Goal: Task Accomplishment & Management: Use online tool/utility

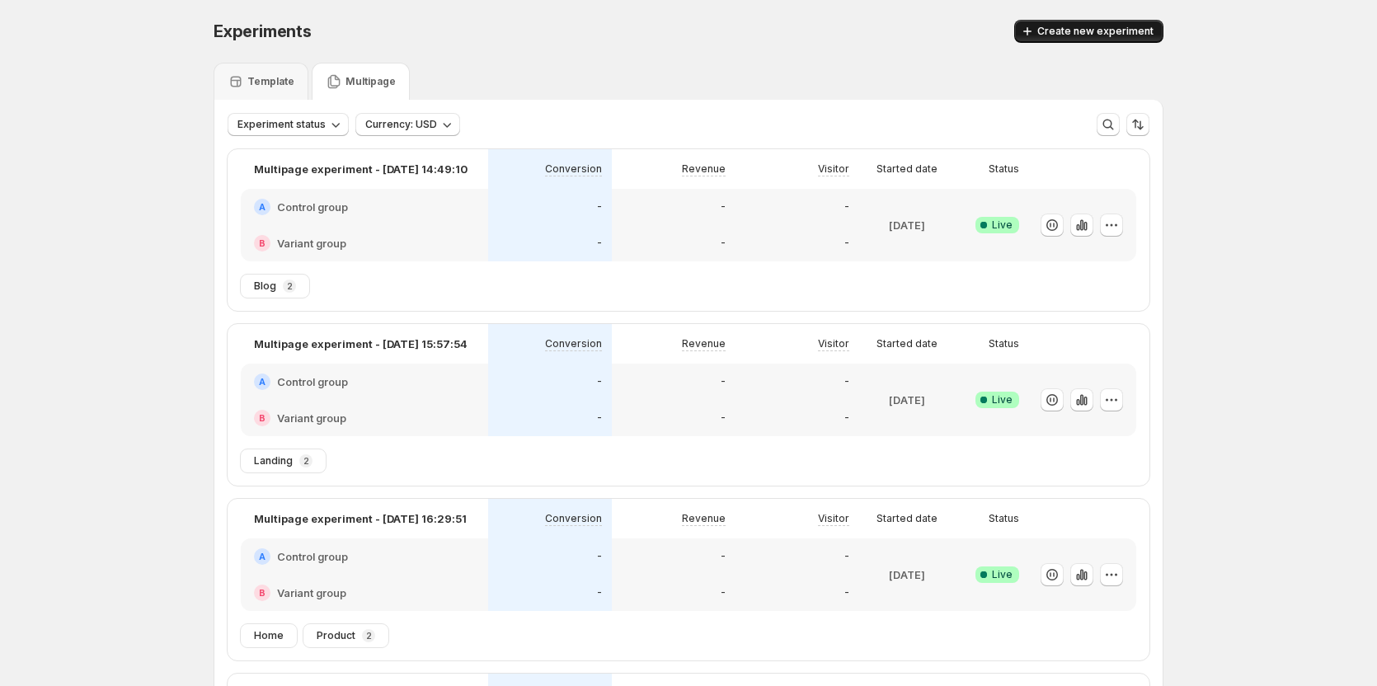
click at [1142, 31] on span "Create new experiment" at bounding box center [1095, 31] width 116 height 13
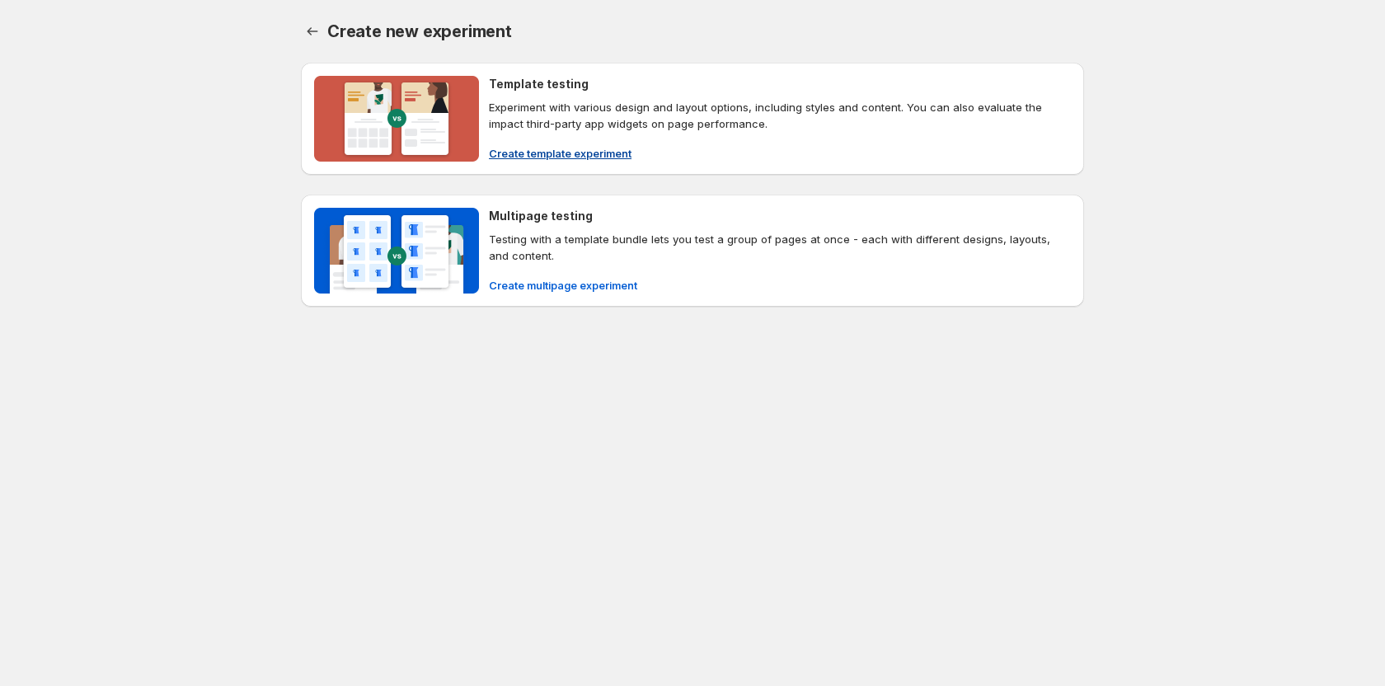
click at [600, 149] on span "Create template experiment" at bounding box center [560, 153] width 143 height 16
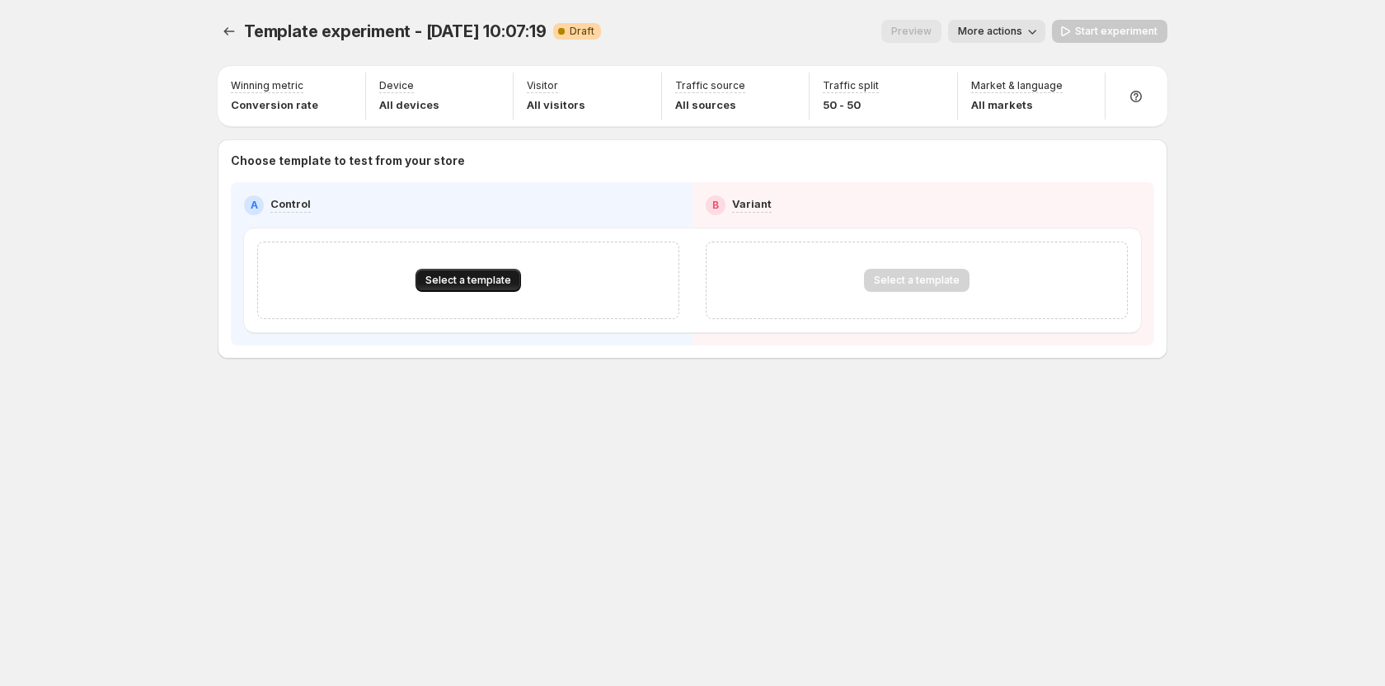
click at [454, 286] on span "Select a template" at bounding box center [469, 280] width 86 height 13
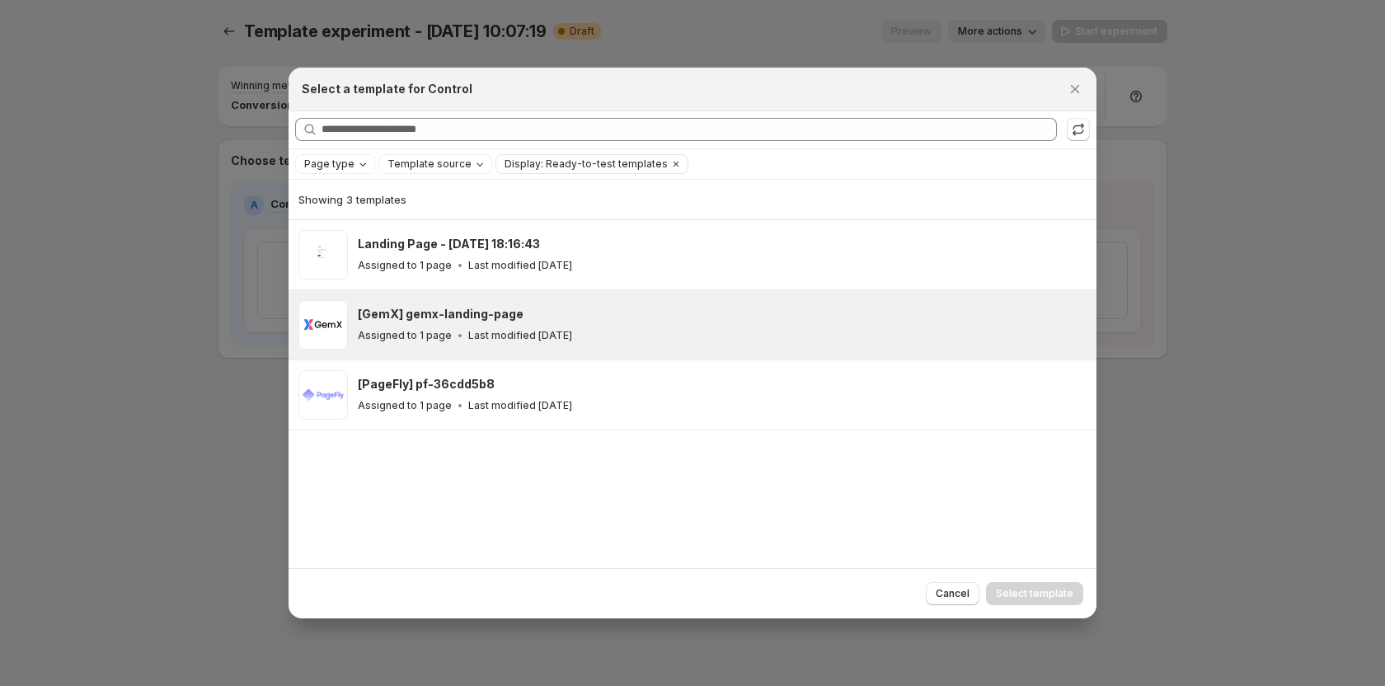
click at [450, 319] on h3 "[GemX] gemx-landing-page" at bounding box center [441, 314] width 166 height 16
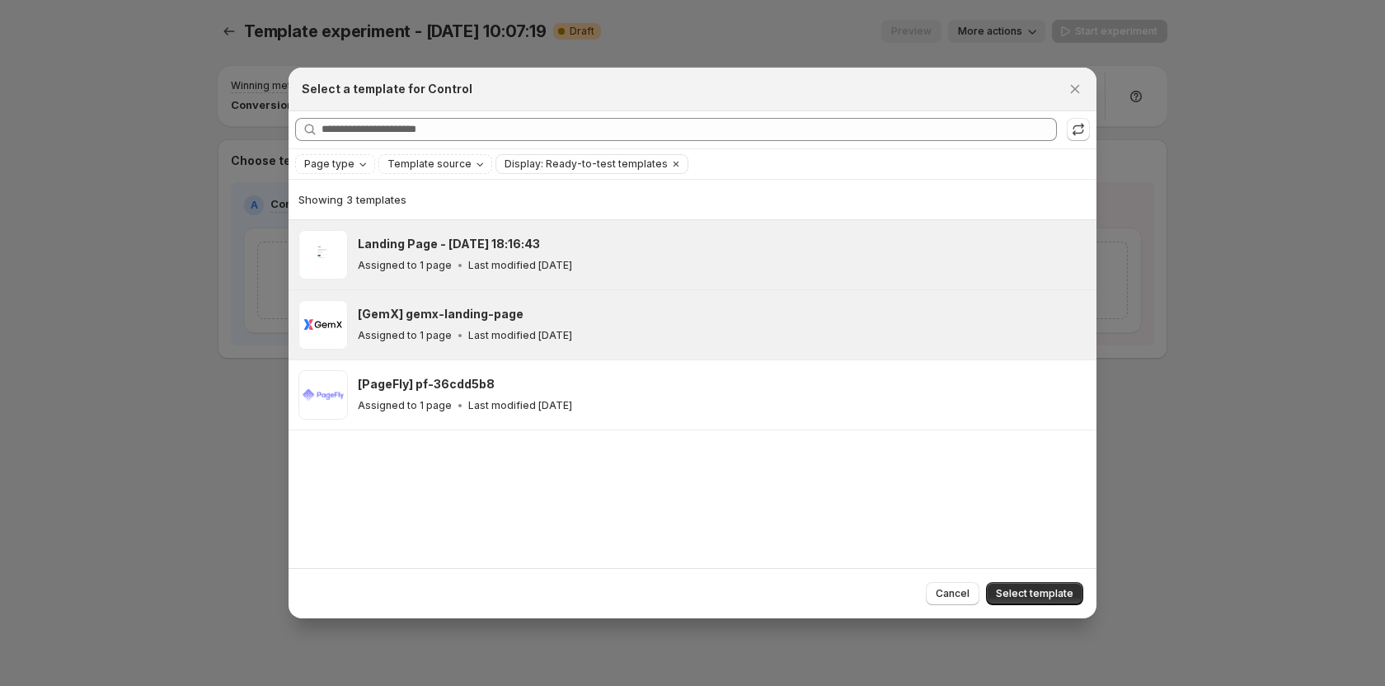
click at [465, 247] on h3 "Landing Page - Sep 5, 18:16:43" at bounding box center [449, 244] width 182 height 16
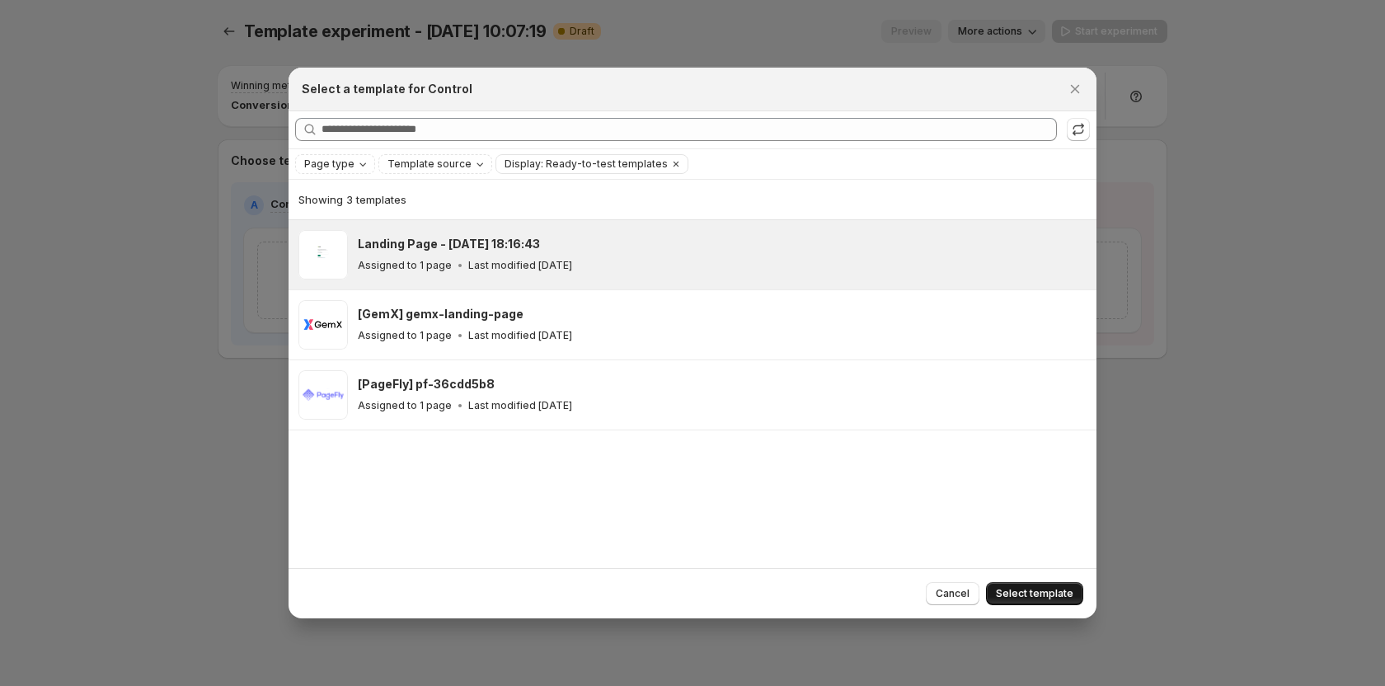
click at [1035, 596] on span "Select template" at bounding box center [1035, 593] width 78 height 13
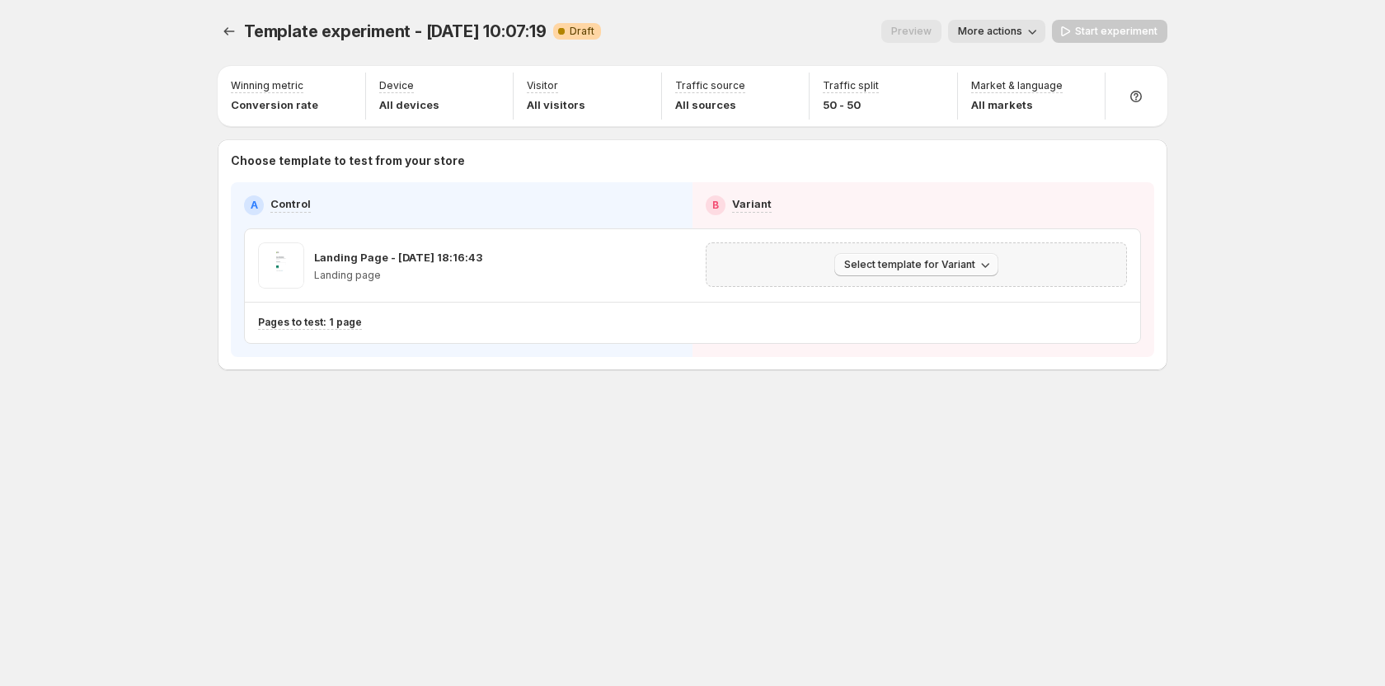
click at [863, 256] on button "Select template for Variant" at bounding box center [917, 264] width 164 height 23
click at [900, 298] on span "Select an existing template" at bounding box center [904, 299] width 139 height 13
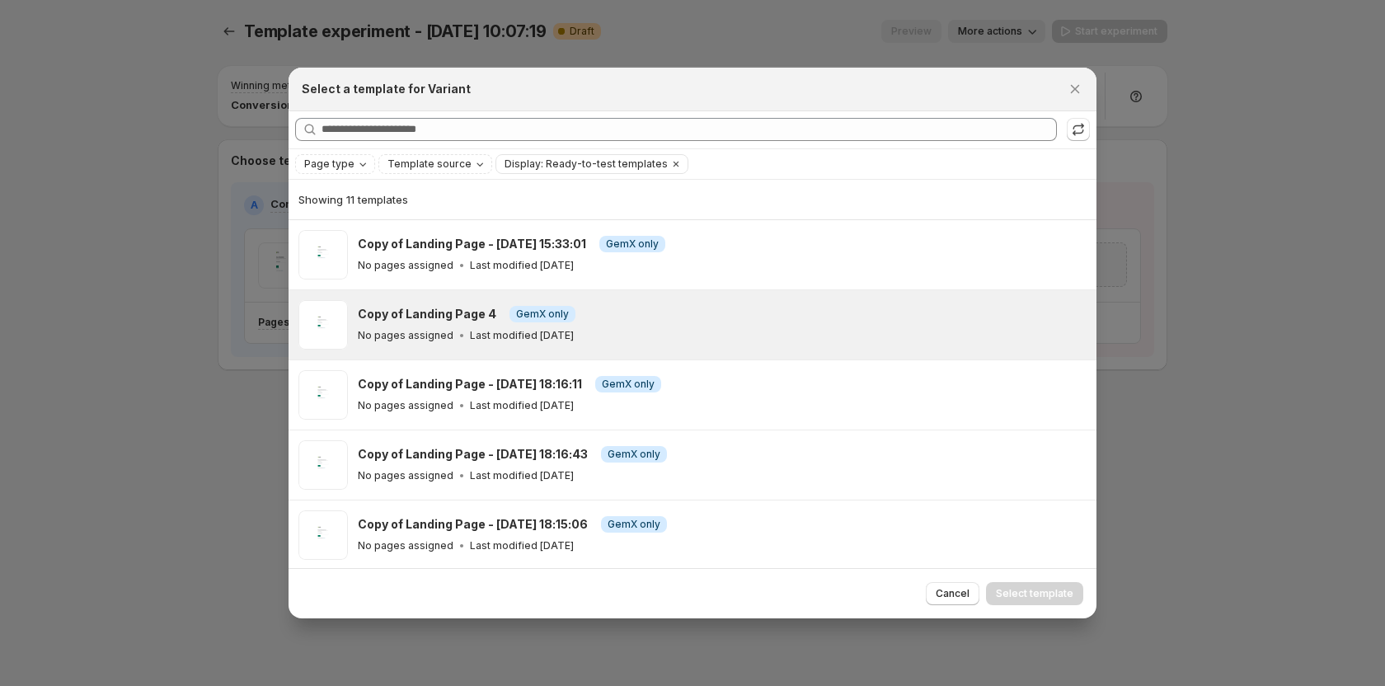
click at [497, 291] on div "Copy of Landing Page 4 Info GemX only No pages assigned Last modified 23 days a…" at bounding box center [693, 324] width 808 height 69
click at [1022, 592] on span "Select template" at bounding box center [1035, 593] width 78 height 13
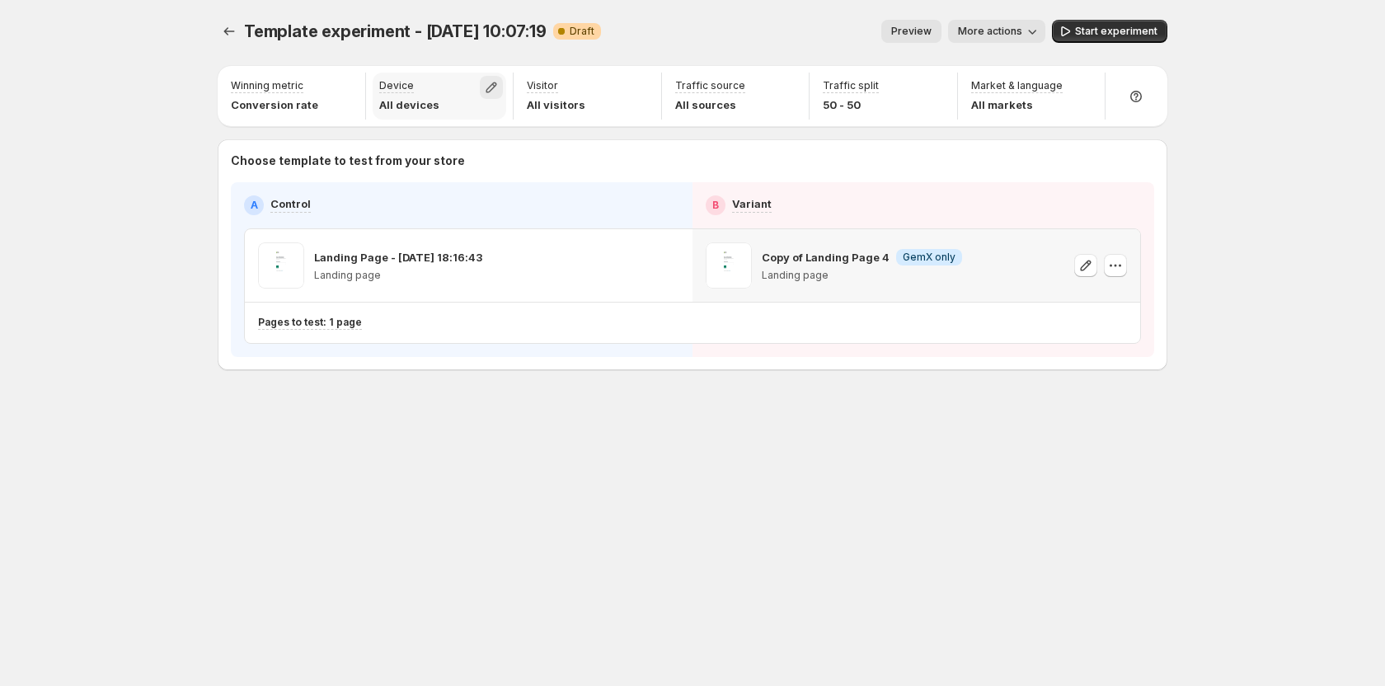
click at [492, 87] on icon "button" at bounding box center [491, 87] width 16 height 16
click at [448, 132] on label "Desktop" at bounding box center [492, 124] width 238 height 16
drag, startPoint x: 403, startPoint y: 151, endPoint x: 363, endPoint y: 151, distance: 40.4
click at [404, 151] on span "Tablet" at bounding box center [410, 150] width 32 height 13
click at [173, 152] on div "Template experiment - Oct 2, 10:07:19. This page is ready Template experiment -…" at bounding box center [692, 343] width 1385 height 686
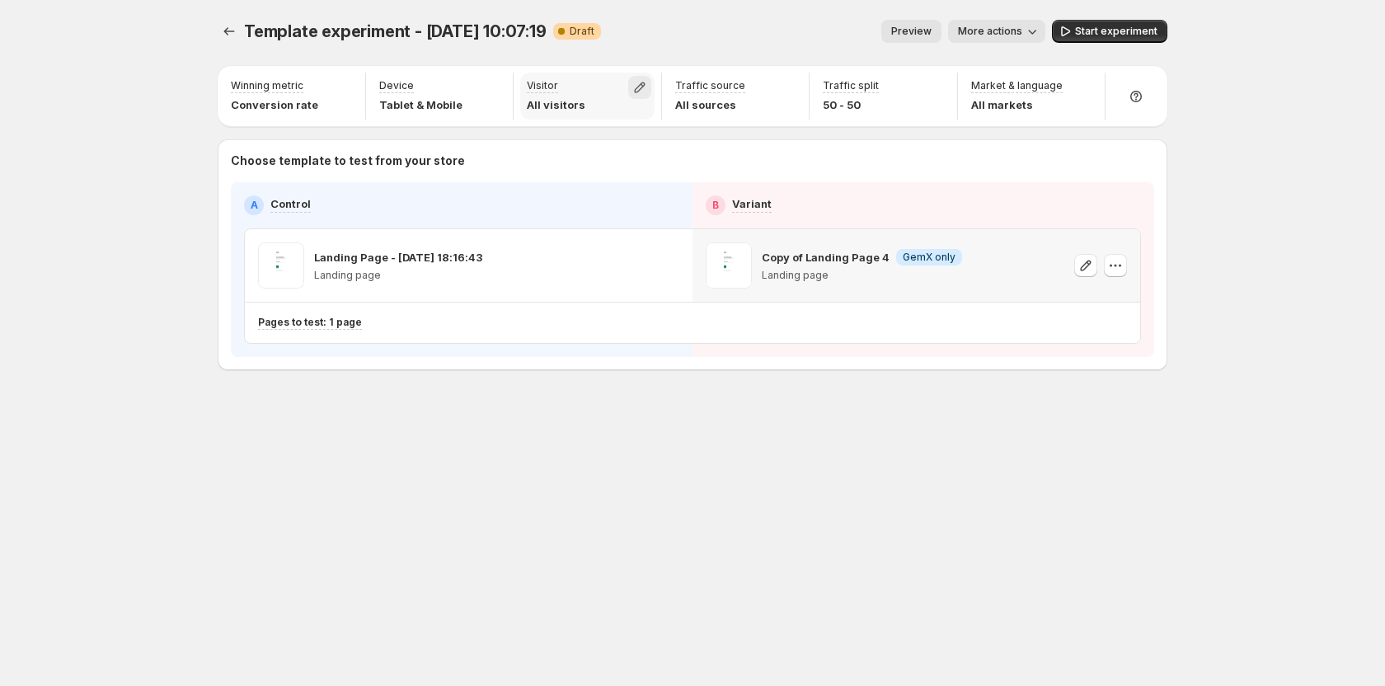
click at [641, 87] on icon "button" at bounding box center [640, 87] width 16 height 16
click at [581, 130] on label "New" at bounding box center [640, 124] width 238 height 16
click at [567, 378] on div "Template experiment - Oct 2, 10:07:19. This page is ready Template experiment -…" at bounding box center [693, 229] width 990 height 459
click at [223, 40] on button "Experiments" at bounding box center [229, 31] width 23 height 23
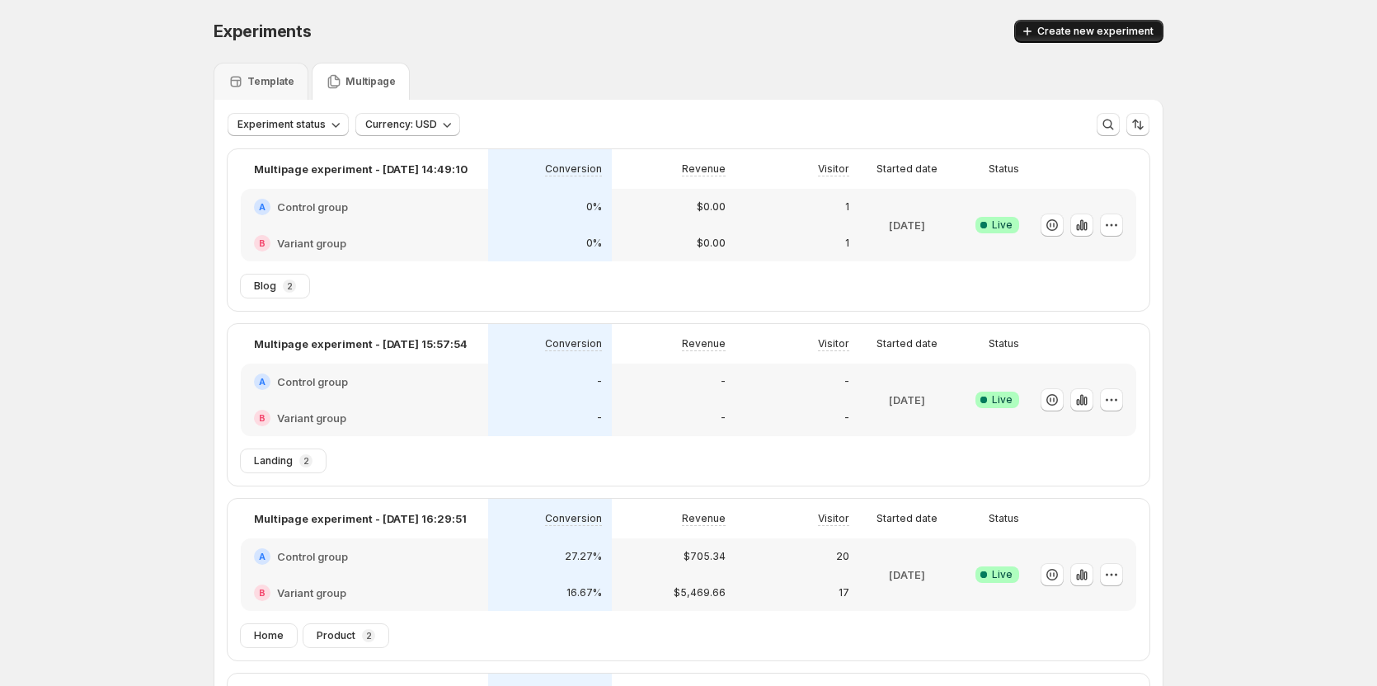
click at [1100, 36] on span "Create new experiment" at bounding box center [1095, 31] width 116 height 13
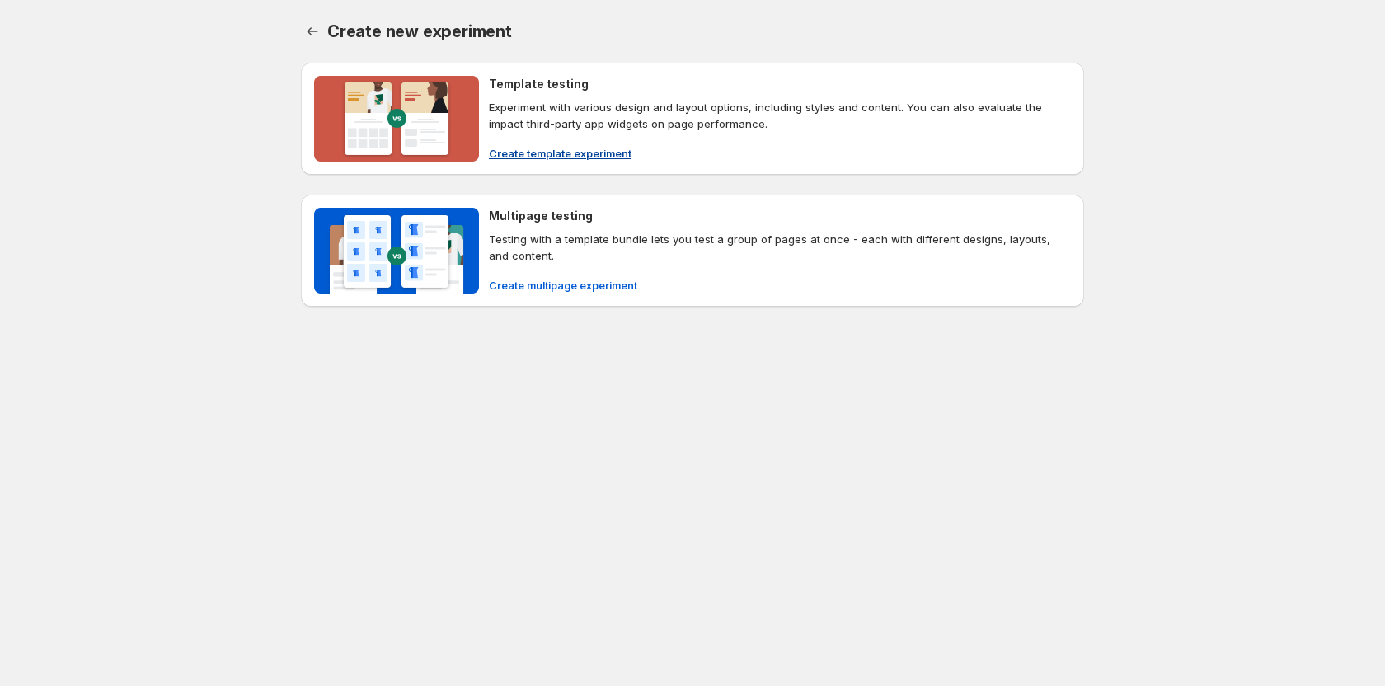
click at [565, 151] on span "Create template experiment" at bounding box center [560, 153] width 143 height 16
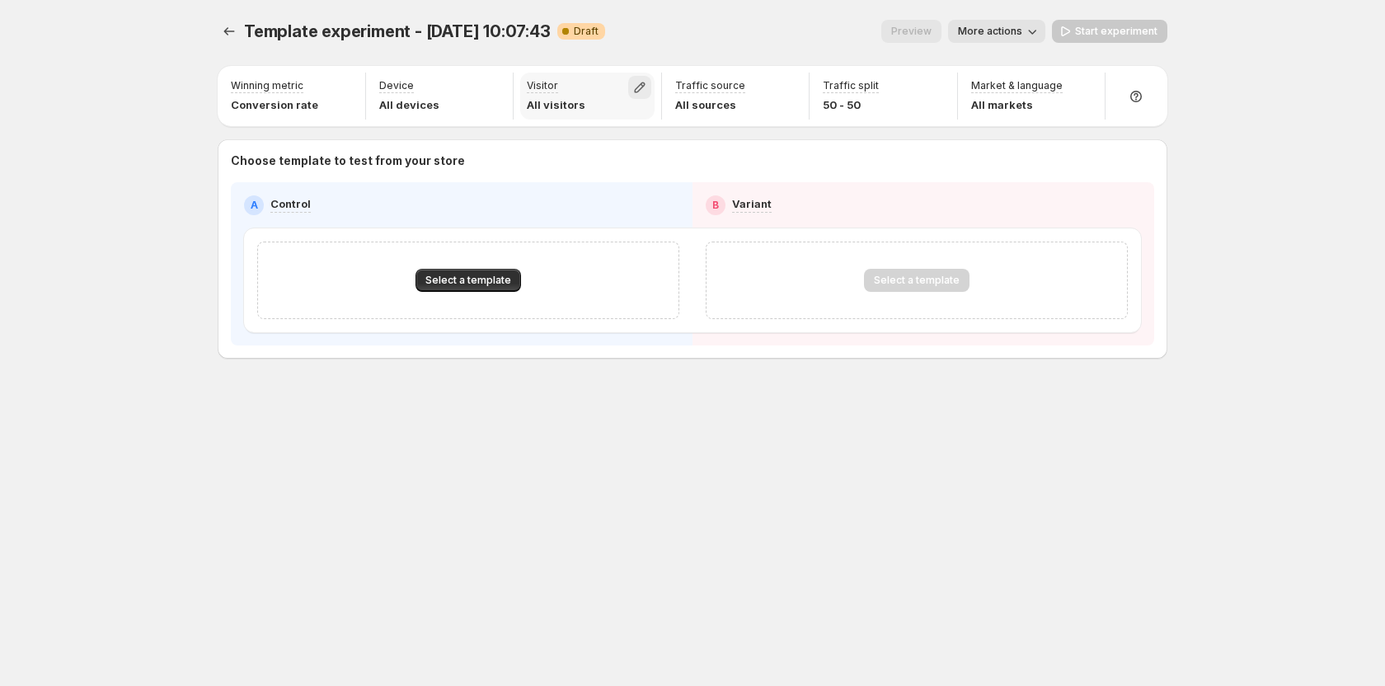
click at [641, 87] on icon "button" at bounding box center [640, 87] width 16 height 16
click at [145, 225] on div "Template experiment - Oct 2, 10:07:43. This page is ready Template experiment -…" at bounding box center [692, 343] width 1385 height 686
click at [449, 277] on span "Select a template" at bounding box center [469, 280] width 86 height 13
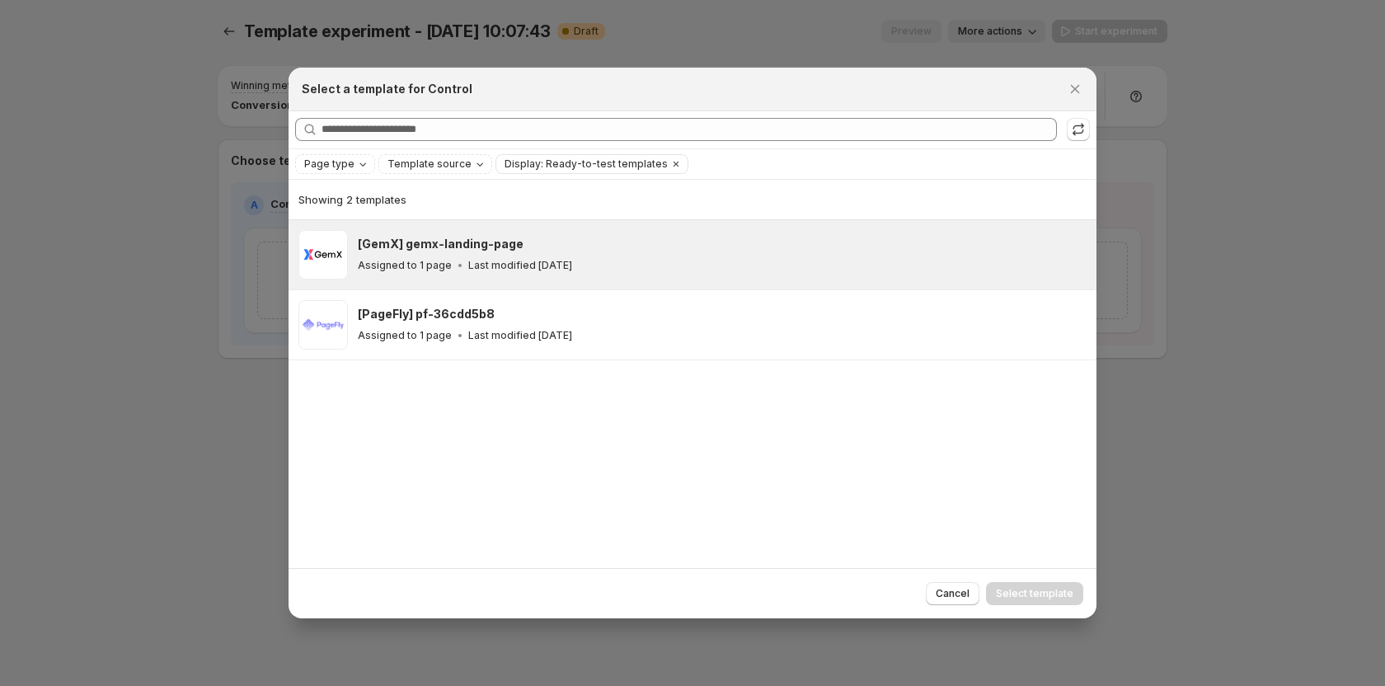
click at [514, 257] on div "Assigned to 1 page Last modified 3 months ago" at bounding box center [720, 265] width 724 height 16
click at [1040, 595] on span "Select template" at bounding box center [1035, 593] width 78 height 13
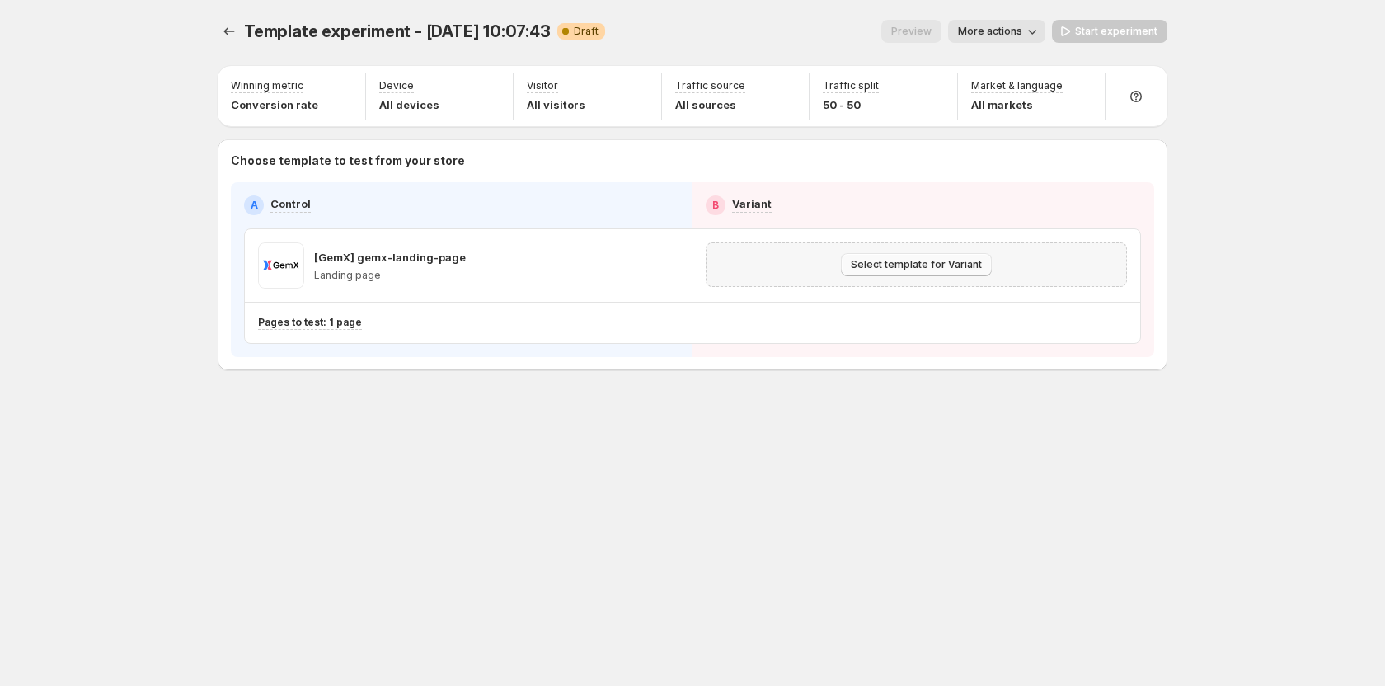
click at [913, 264] on span "Select template for Variant" at bounding box center [916, 264] width 131 height 13
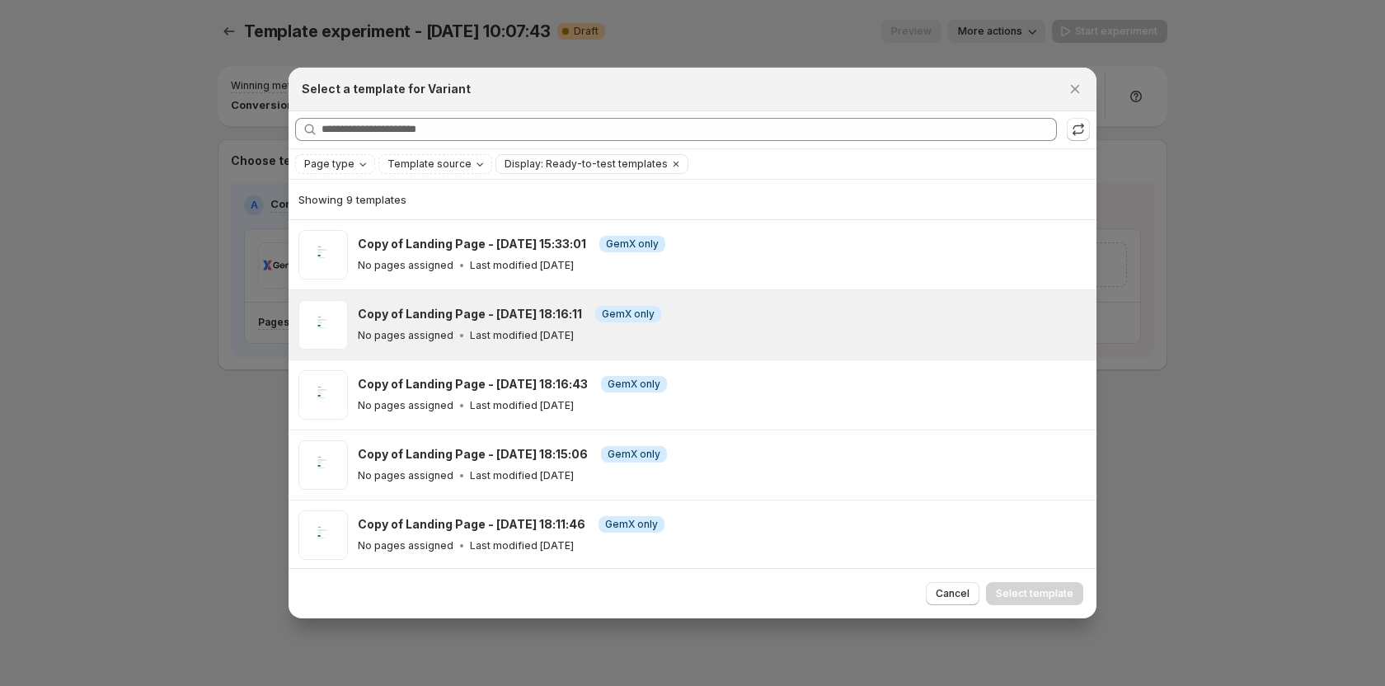
click at [562, 291] on div "Copy of Landing Page - Sep 5, 18:16:11 Info GemX only No pages assigned Last mo…" at bounding box center [693, 324] width 808 height 69
click at [1042, 591] on span "Select template" at bounding box center [1035, 593] width 78 height 13
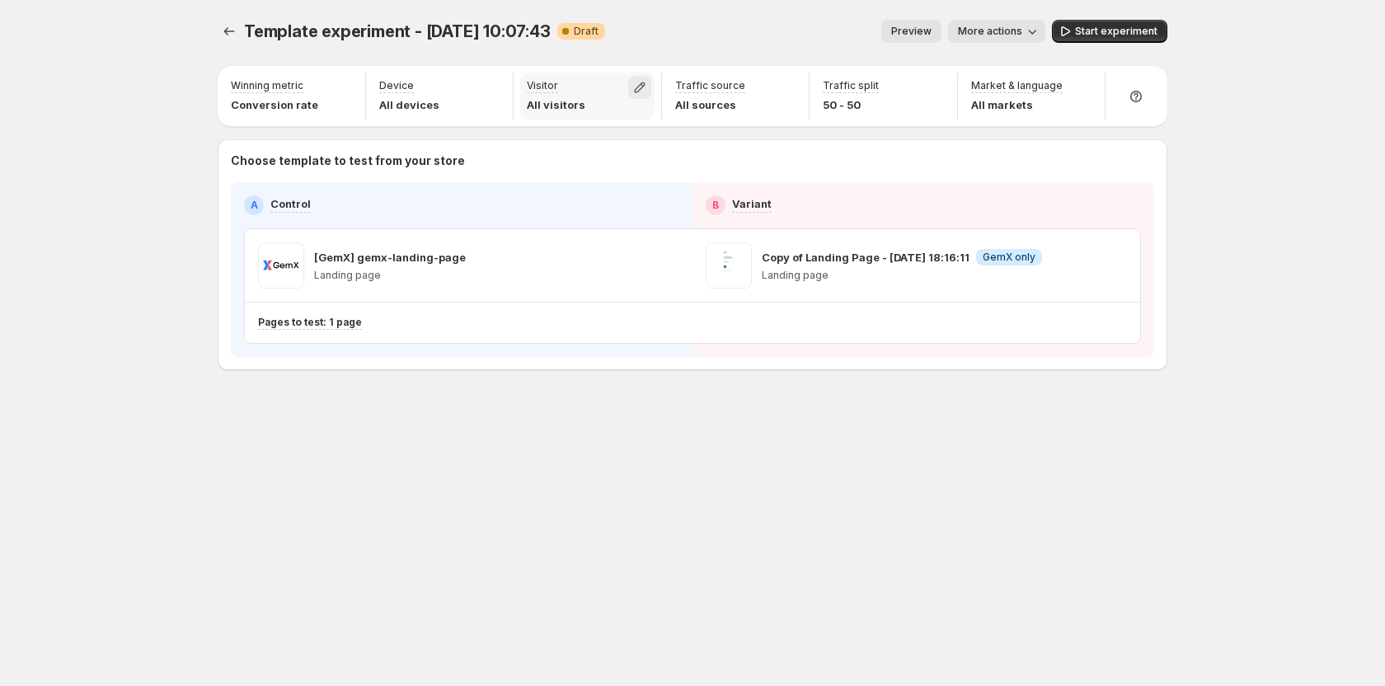
click at [644, 88] on icon "button" at bounding box center [640, 87] width 16 height 16
click at [592, 122] on label "New" at bounding box center [640, 124] width 238 height 16
click at [708, 20] on div "Preview More actions" at bounding box center [832, 31] width 427 height 23
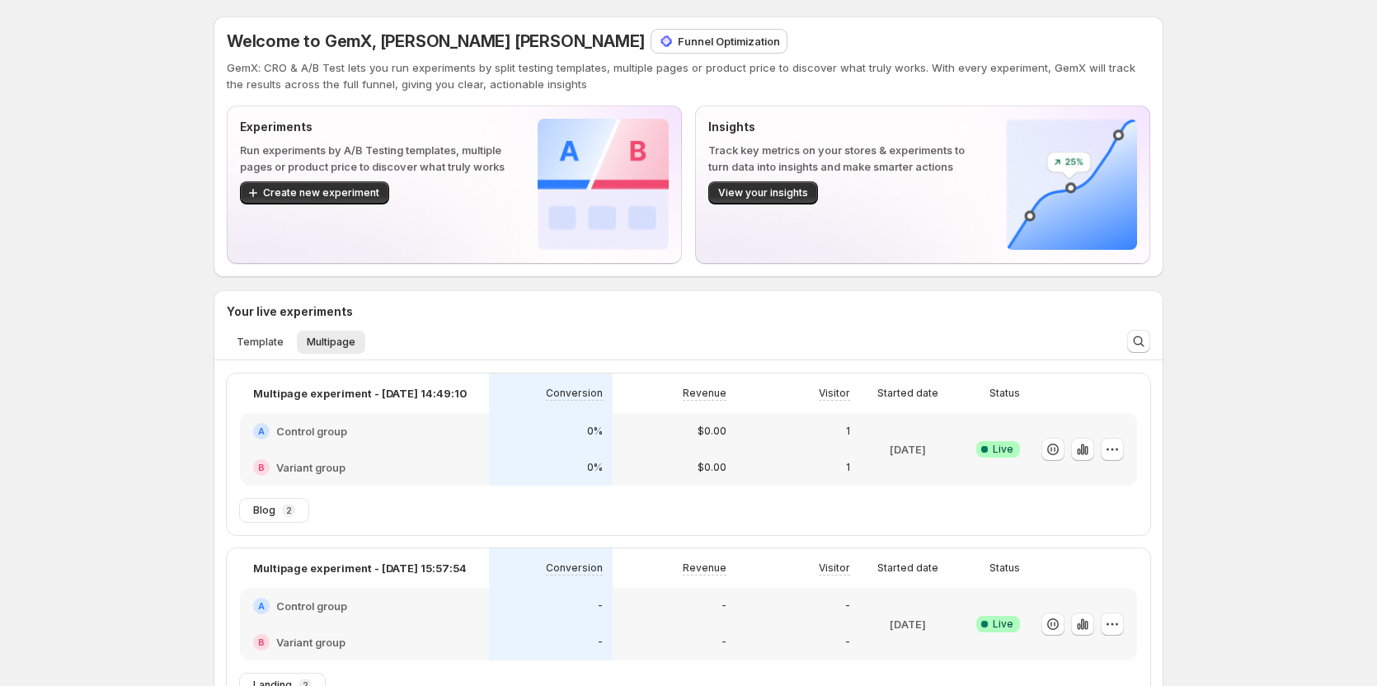
click at [1230, 331] on div "Welcome to GemX, Tanya Tanya Funnel Optimization GemX: CRO & A/B Test lets you …" at bounding box center [688, 678] width 1377 height 1357
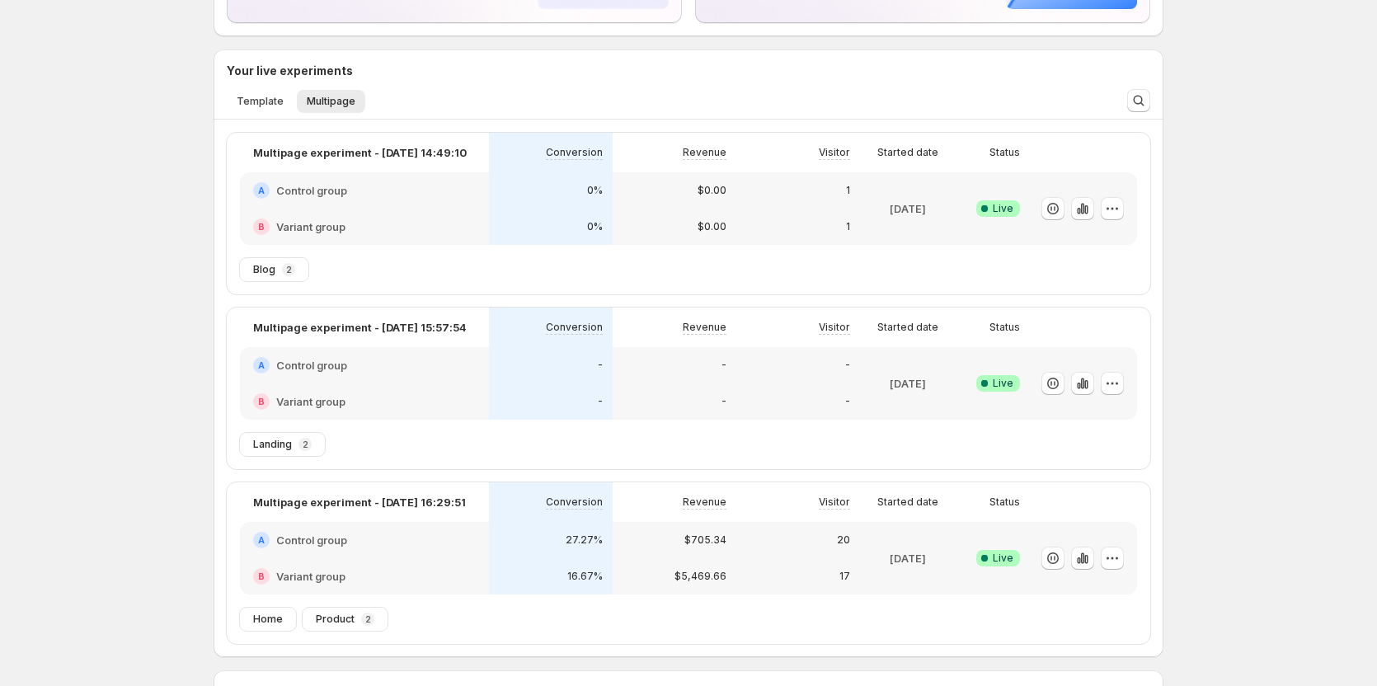
scroll to position [247, 0]
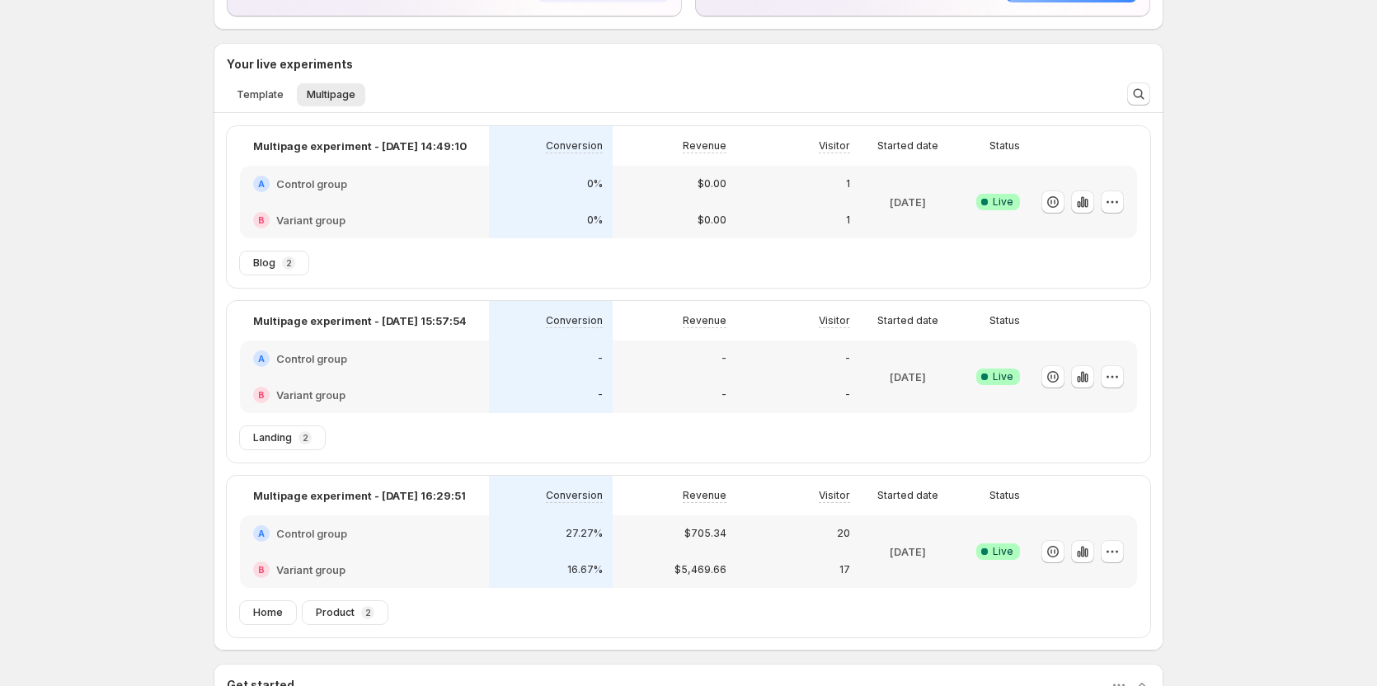
click at [147, 138] on div "Welcome to GemX, Tanya Tanya Funnel Optimization GemX: CRO & A/B Test lets you …" at bounding box center [688, 431] width 1377 height 1357
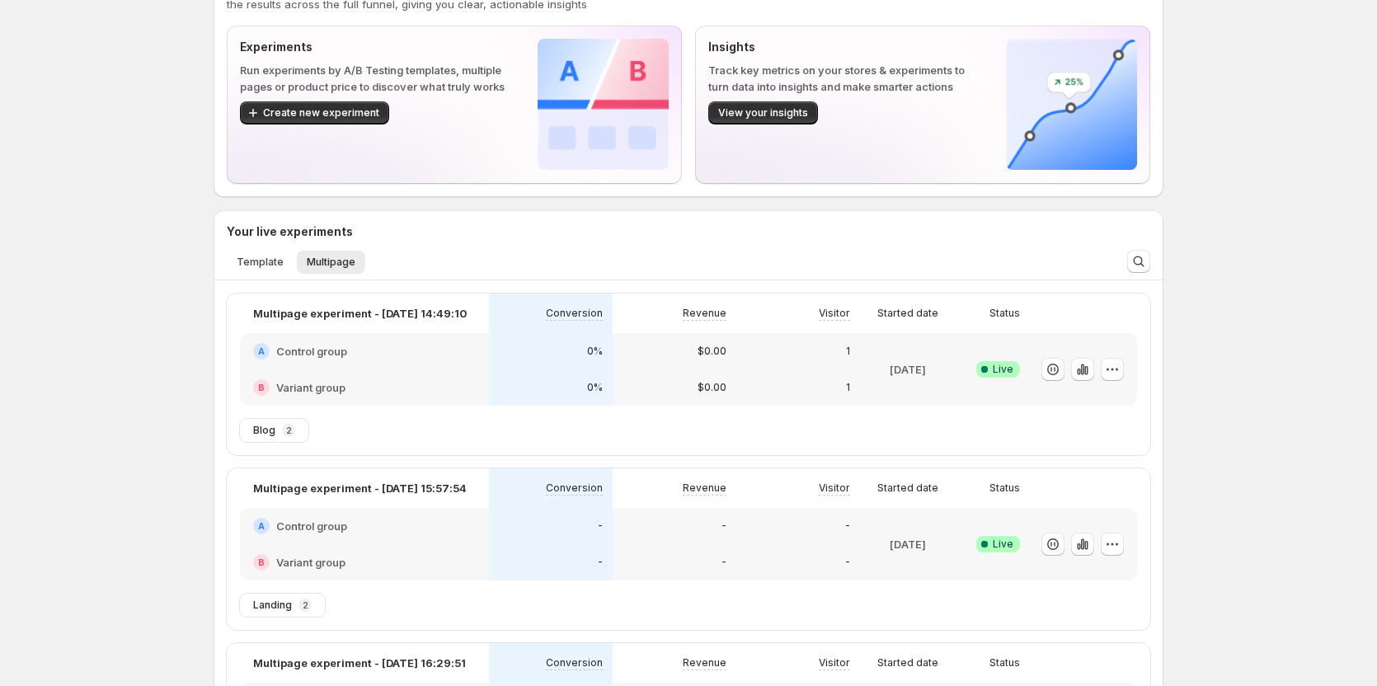
scroll to position [82, 0]
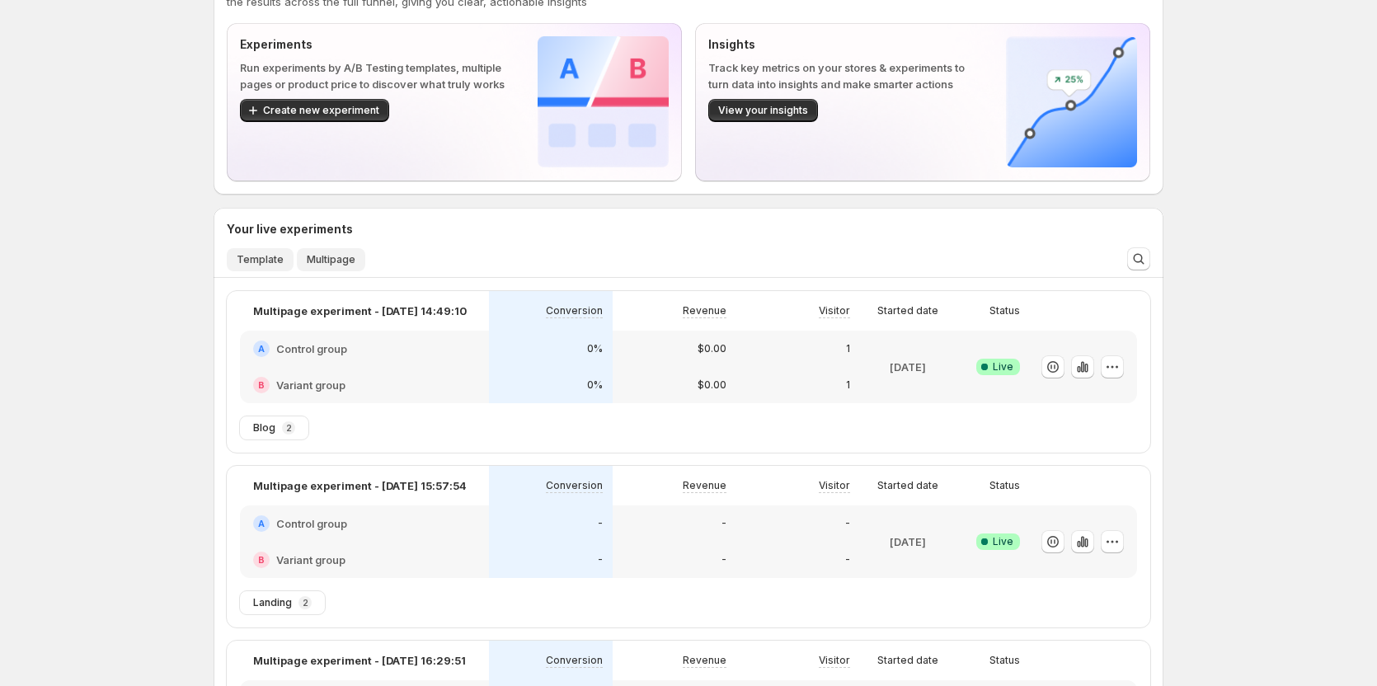
click at [250, 266] on span "Template" at bounding box center [260, 259] width 47 height 13
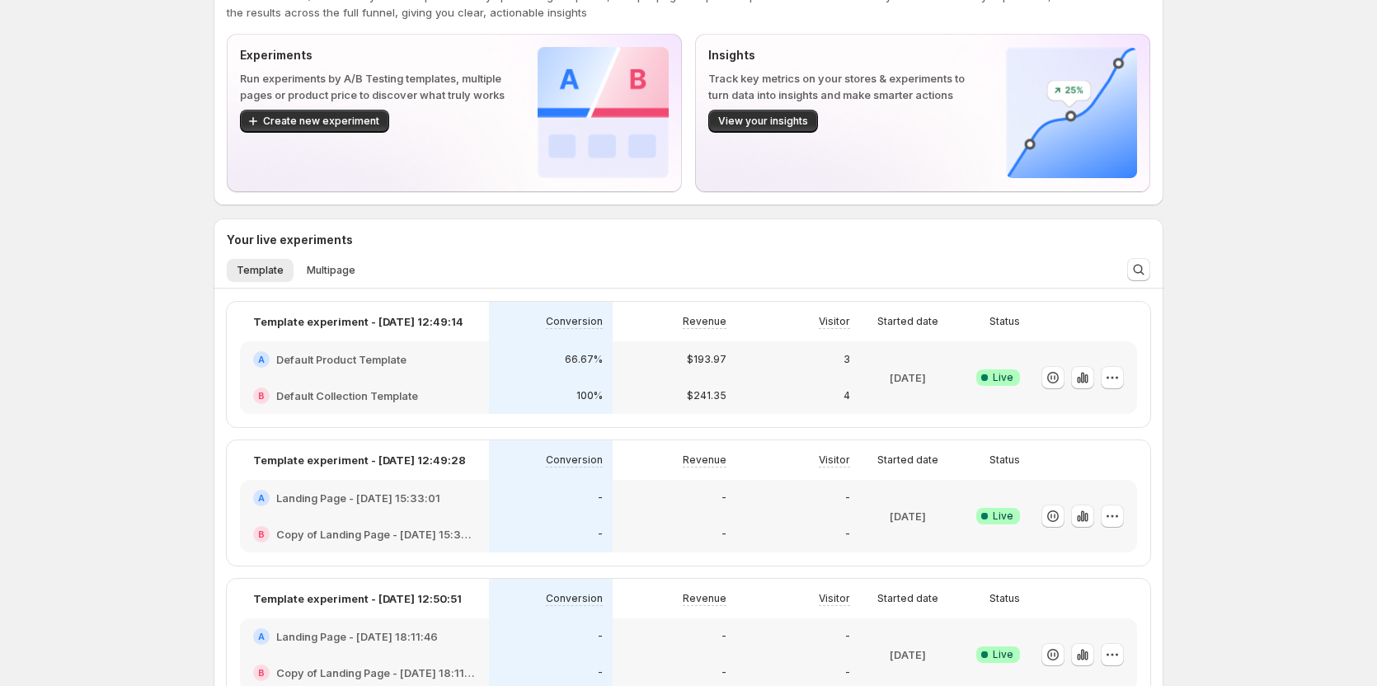
scroll to position [0, 0]
